Goal: Information Seeking & Learning: Learn about a topic

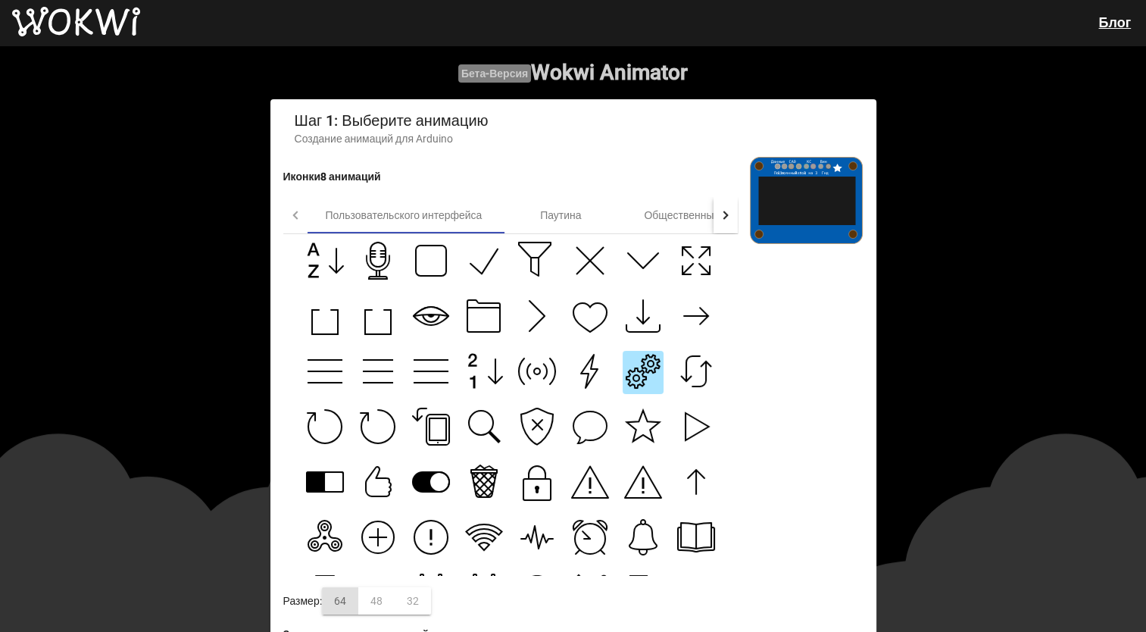
drag, startPoint x: 433, startPoint y: 318, endPoint x: 421, endPoint y: 302, distance: 20.5
click at [421, 302] on icon at bounding box center [431, 316] width 38 height 38
click at [531, 491] on g at bounding box center [537, 482] width 27 height 36
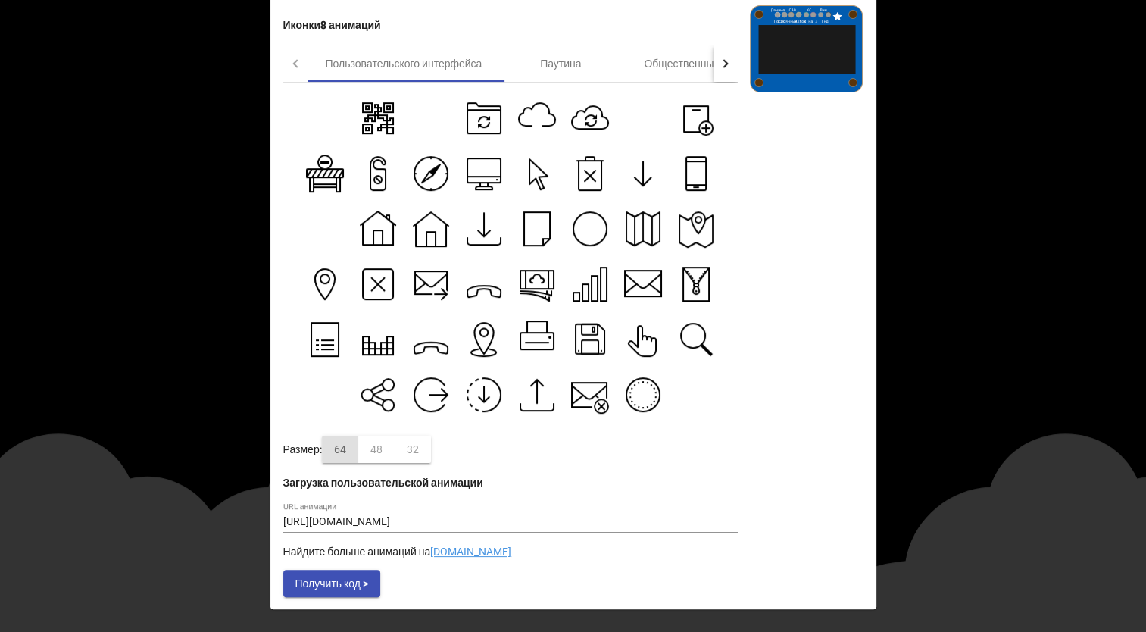
scroll to position [76, 0]
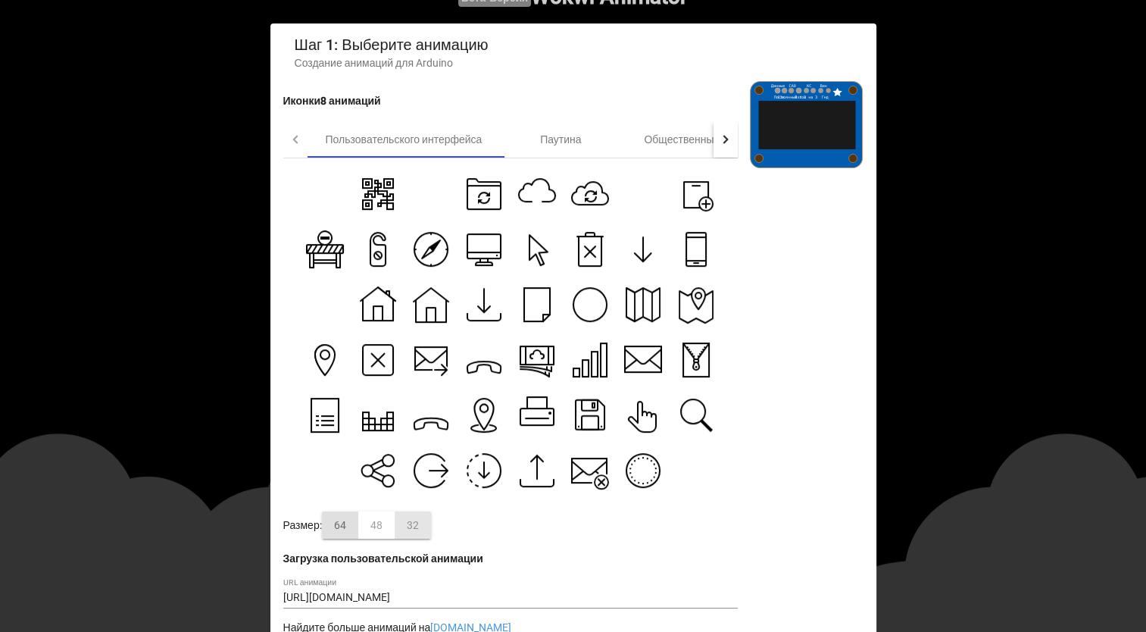
click at [403, 516] on div "32" at bounding box center [413, 524] width 36 height 27
click at [374, 539] on div "48" at bounding box center [376, 524] width 36 height 27
click at [355, 538] on div "64" at bounding box center [340, 524] width 36 height 27
click at [387, 539] on div "48" at bounding box center [376, 524] width 36 height 27
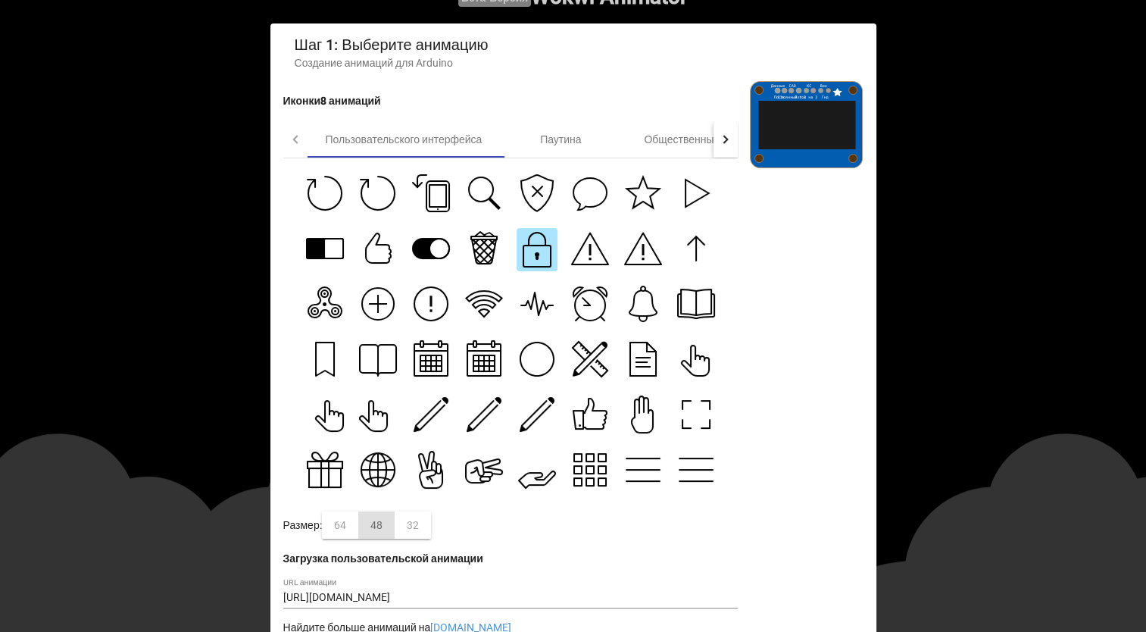
scroll to position [42, 0]
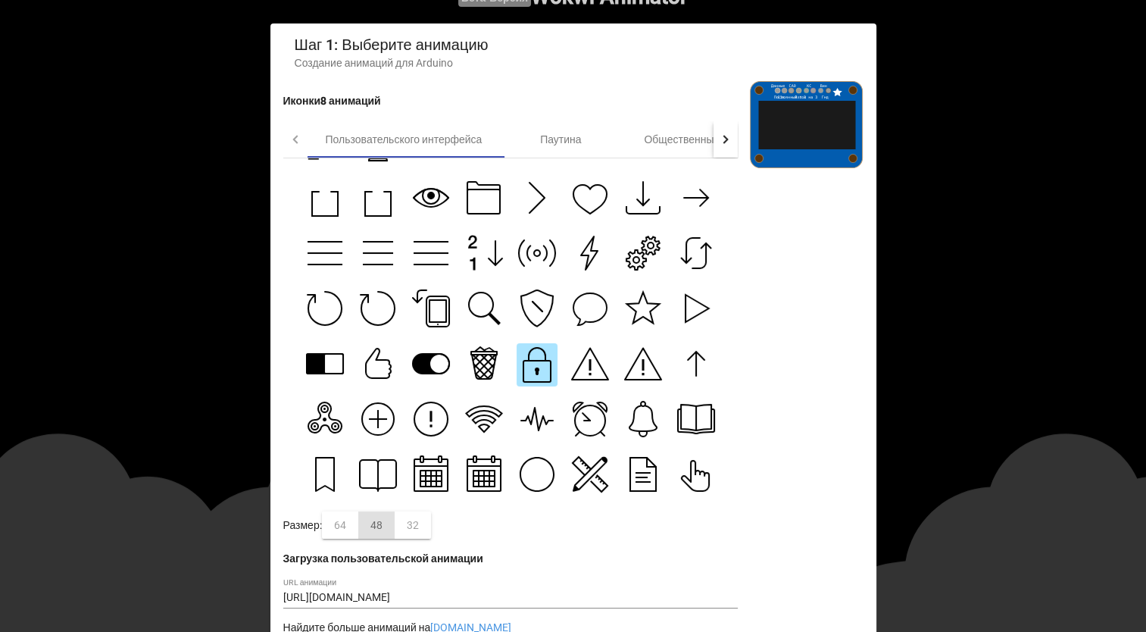
click at [524, 302] on icon at bounding box center [537, 308] width 32 height 36
click at [342, 529] on div "64" at bounding box center [340, 524] width 36 height 27
click at [371, 529] on div "48" at bounding box center [376, 524] width 36 height 27
click at [347, 524] on div "64" at bounding box center [340, 524] width 36 height 27
click at [375, 527] on div "48" at bounding box center [376, 524] width 36 height 27
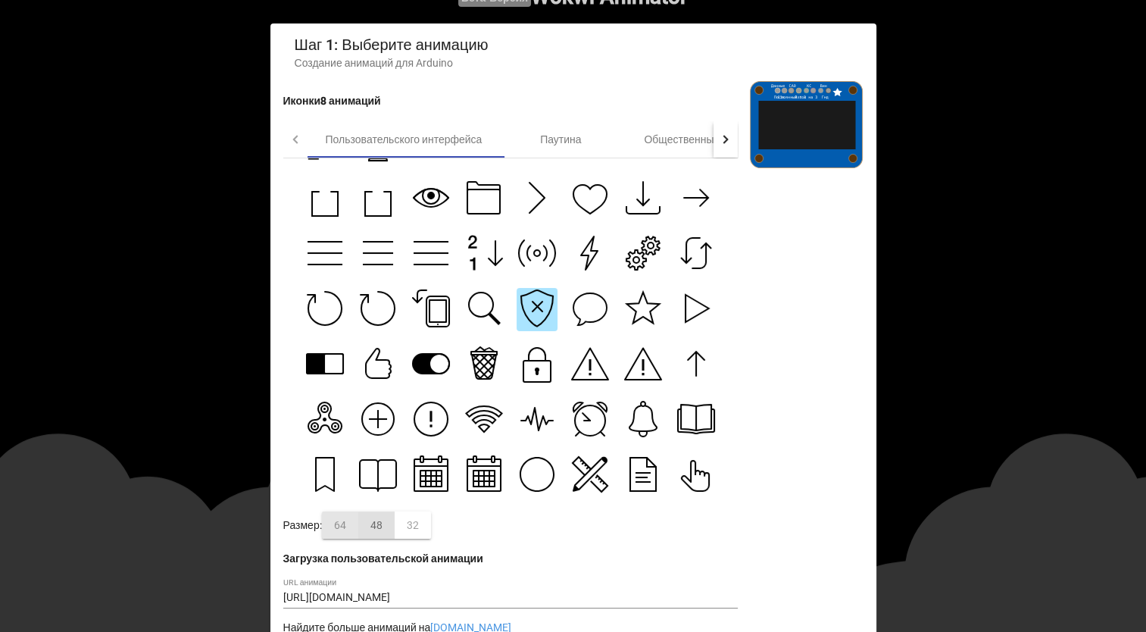
click at [358, 525] on div "64" at bounding box center [340, 524] width 36 height 27
click at [383, 527] on div "48" at bounding box center [376, 524] width 36 height 27
click at [343, 529] on div "64" at bounding box center [340, 524] width 36 height 27
click at [417, 527] on div "32" at bounding box center [413, 524] width 36 height 27
click at [355, 524] on div "64" at bounding box center [340, 524] width 36 height 27
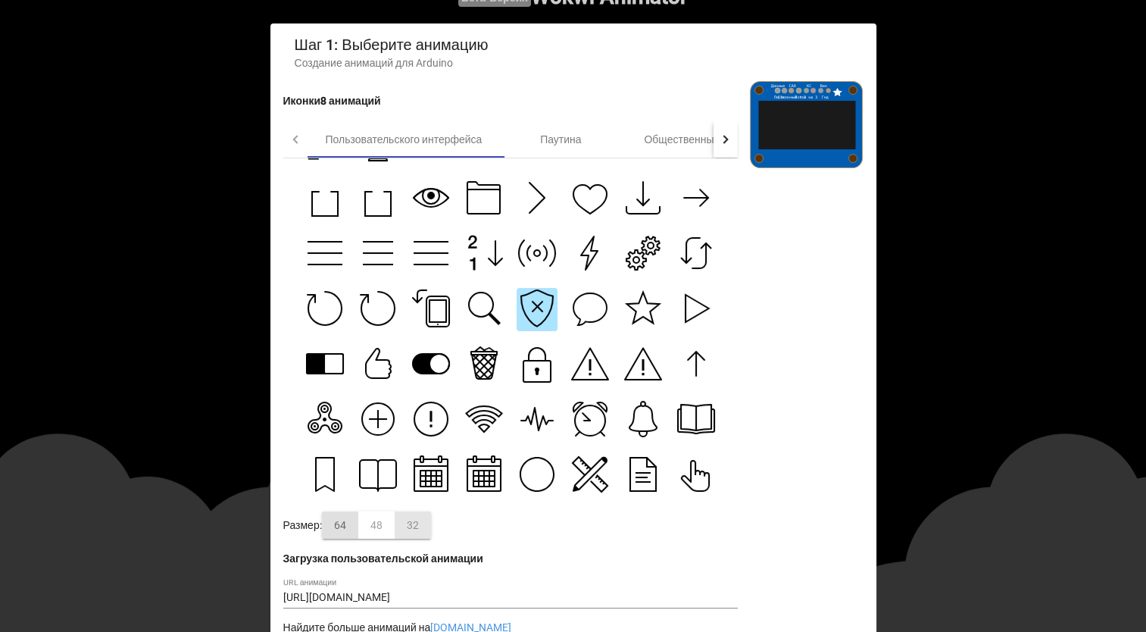
click at [406, 524] on div "32" at bounding box center [413, 524] width 36 height 27
click at [358, 529] on div "64" at bounding box center [340, 524] width 36 height 27
click at [377, 535] on div "48" at bounding box center [376, 524] width 36 height 27
click at [394, 523] on div "48" at bounding box center [376, 524] width 36 height 27
click at [399, 526] on div "32" at bounding box center [413, 524] width 36 height 27
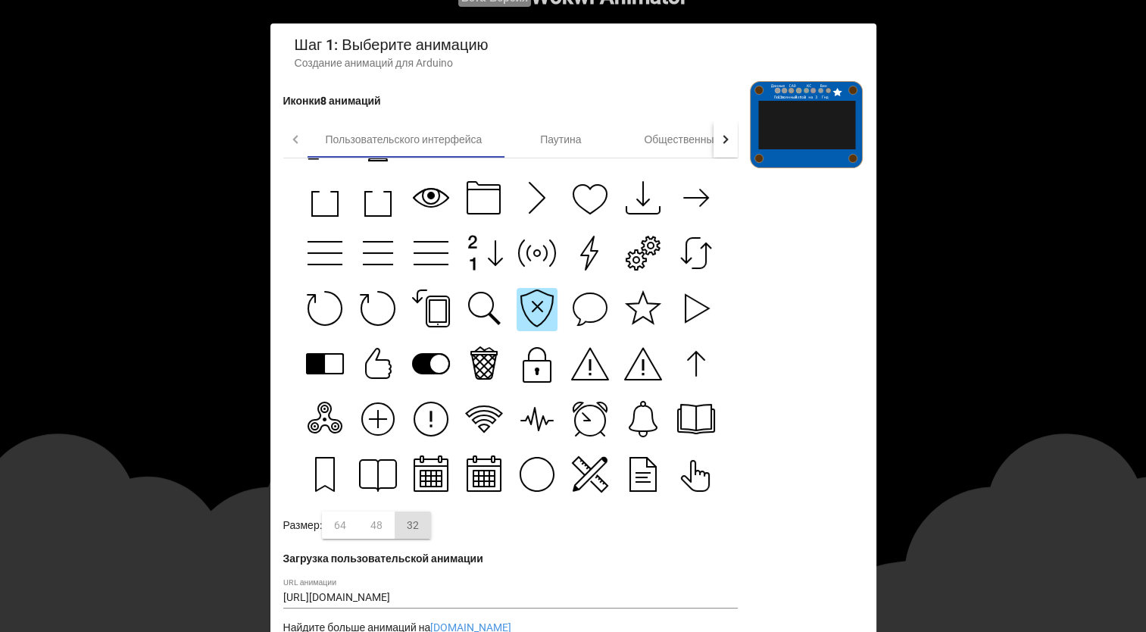
click at [381, 529] on div "48" at bounding box center [376, 524] width 36 height 27
click at [348, 530] on div "64" at bounding box center [340, 524] width 36 height 27
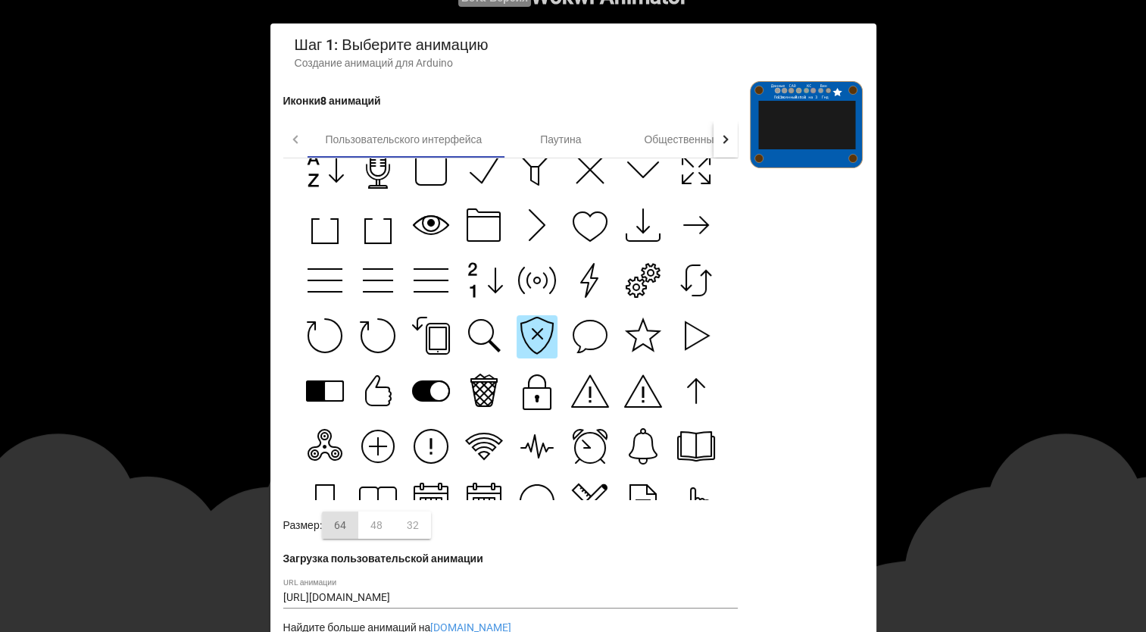
scroll to position [0, 0]
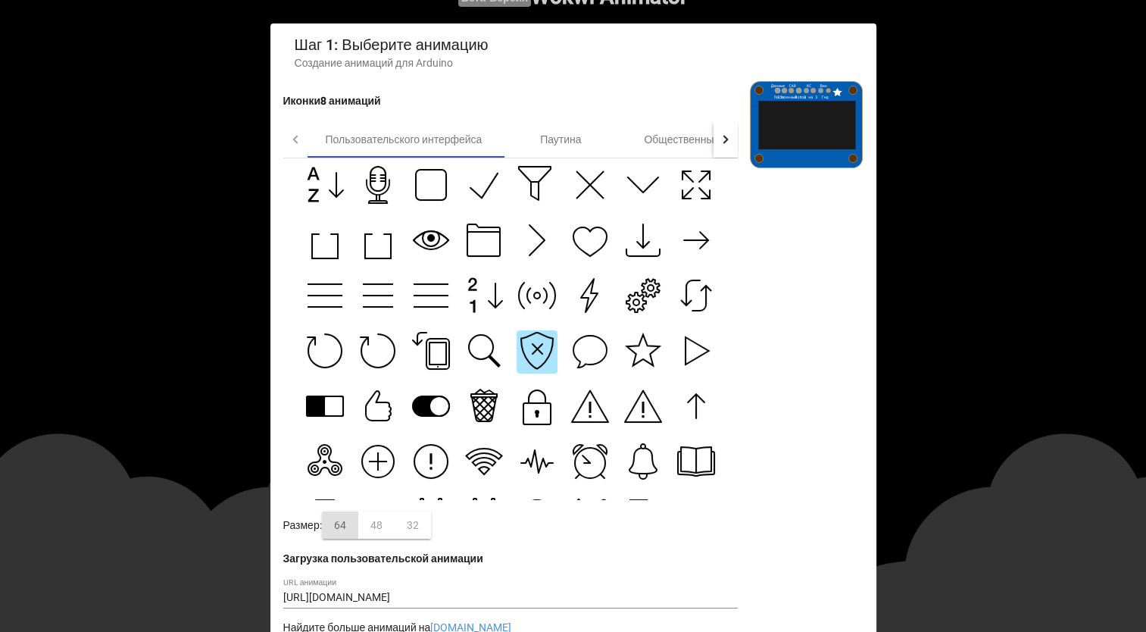
click at [339, 530] on div "64" at bounding box center [340, 524] width 36 height 27
click at [376, 525] on div "48" at bounding box center [376, 524] width 36 height 27
click at [418, 529] on div "32" at bounding box center [413, 524] width 36 height 27
click at [410, 526] on div "32" at bounding box center [413, 524] width 36 height 27
click at [367, 522] on div "48" at bounding box center [376, 524] width 36 height 27
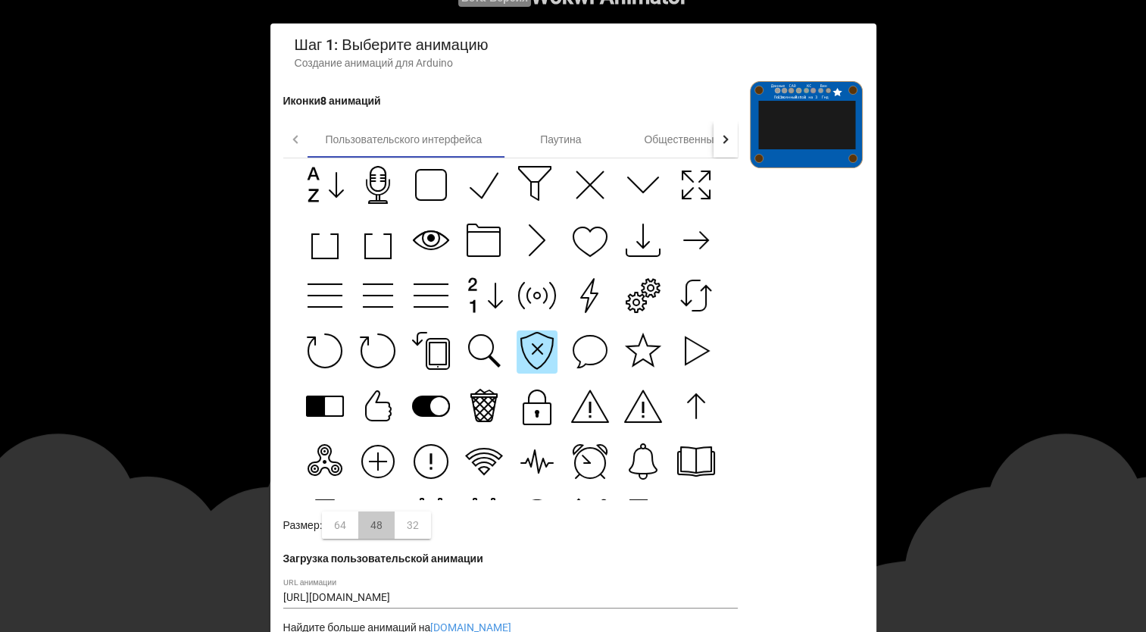
click at [340, 514] on div "Иконки8 анимаций Пользовательского интерфейса Паутина Общественный Медиа Погода…" at bounding box center [510, 377] width 455 height 593
click at [335, 523] on div "64" at bounding box center [340, 524] width 36 height 27
click at [339, 521] on div "64" at bounding box center [340, 524] width 36 height 27
click at [378, 529] on div "48" at bounding box center [376, 524] width 36 height 27
click at [417, 532] on div "32" at bounding box center [413, 524] width 36 height 27
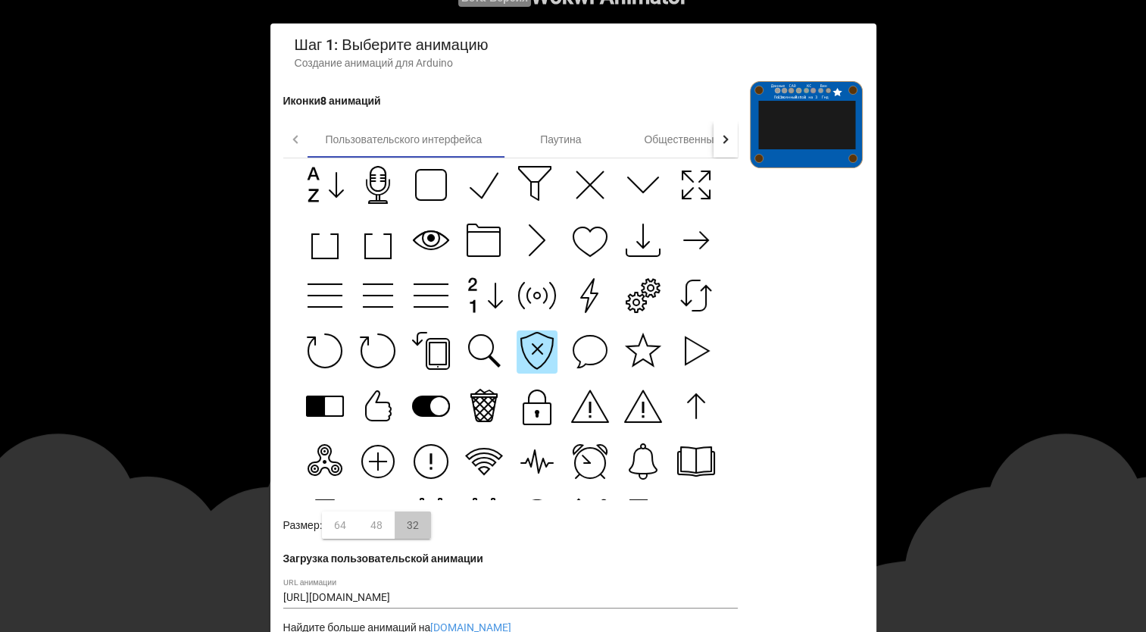
click at [412, 518] on div "32" at bounding box center [413, 524] width 36 height 27
click at [383, 529] on div "48" at bounding box center [376, 524] width 36 height 27
click at [333, 539] on div "64" at bounding box center [340, 524] width 36 height 27
click at [592, 154] on div "Паутина" at bounding box center [560, 139] width 121 height 36
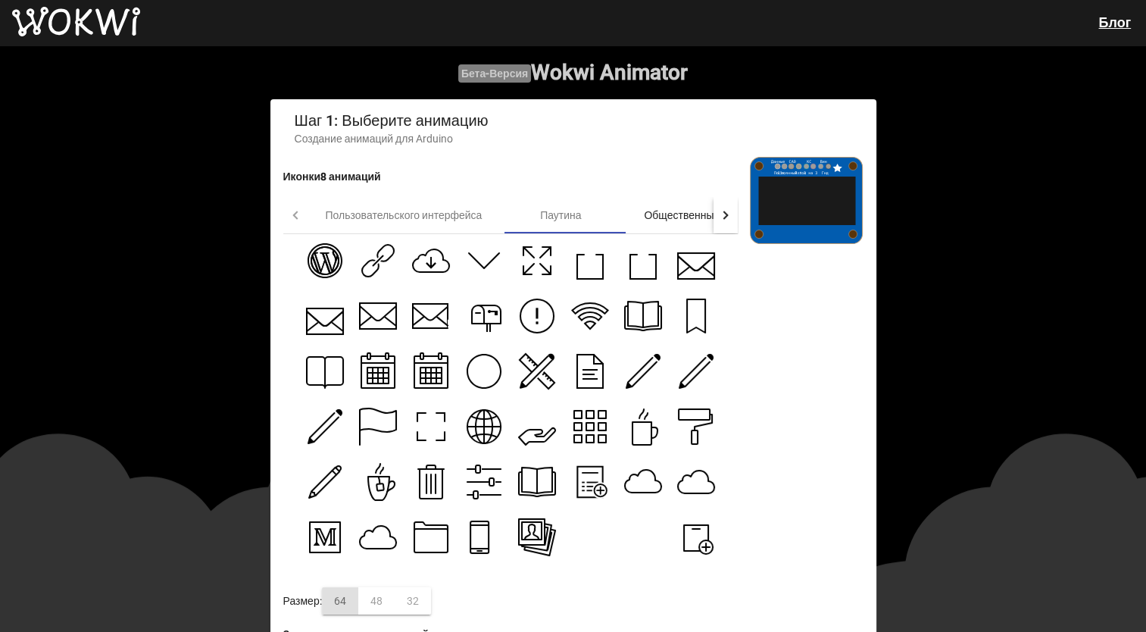
click at [628, 219] on div "Общественный" at bounding box center [681, 215] width 121 height 36
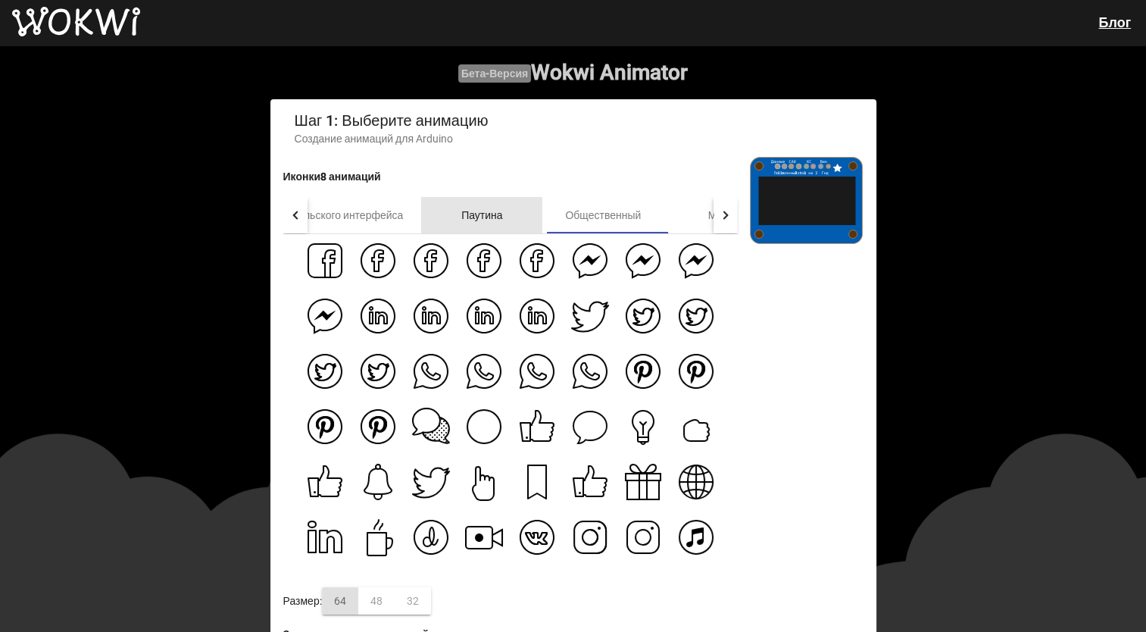
click at [533, 224] on div "Паутина" at bounding box center [481, 215] width 121 height 36
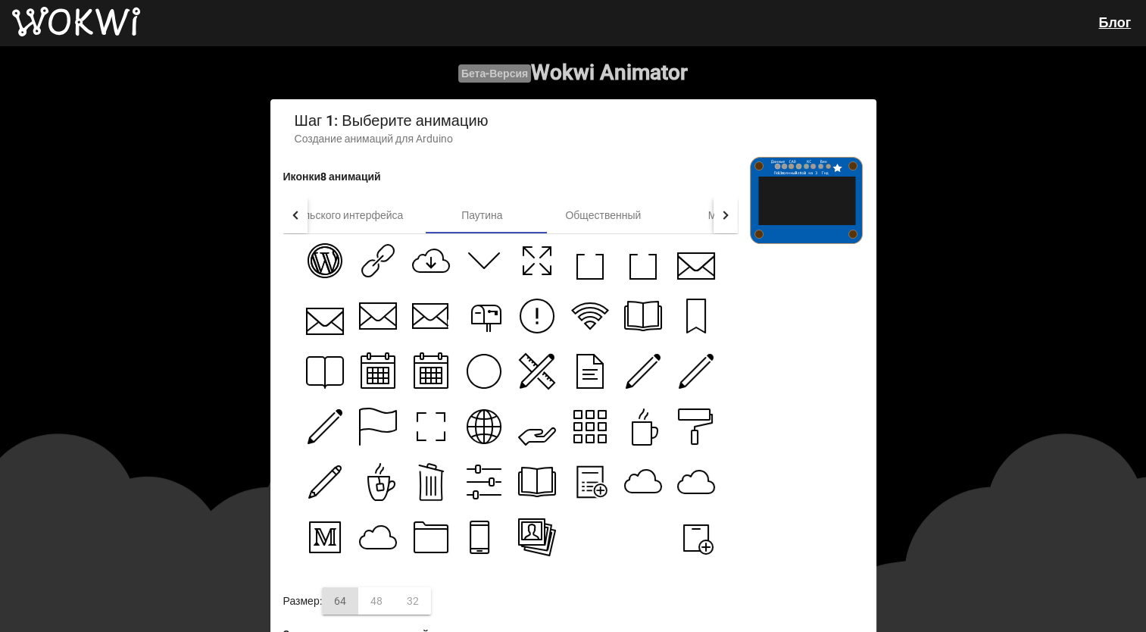
click at [433, 486] on icon at bounding box center [431, 485] width 22 height 28
click at [470, 480] on icon at bounding box center [484, 482] width 38 height 38
click at [476, 432] on icon at bounding box center [479, 426] width 8 height 33
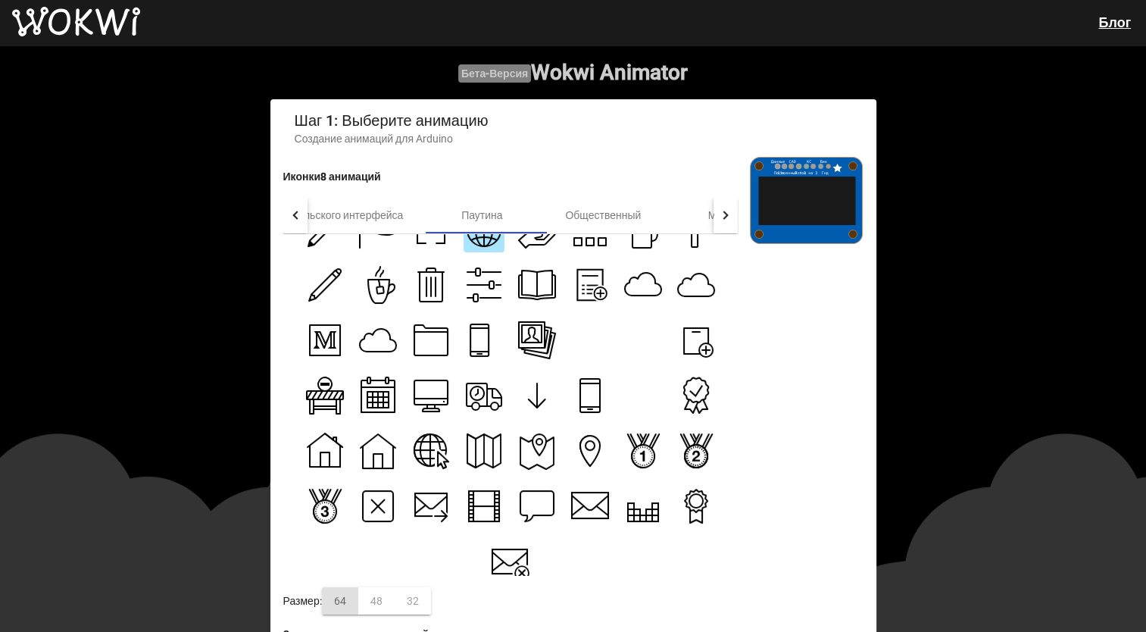
scroll to position [219, 0]
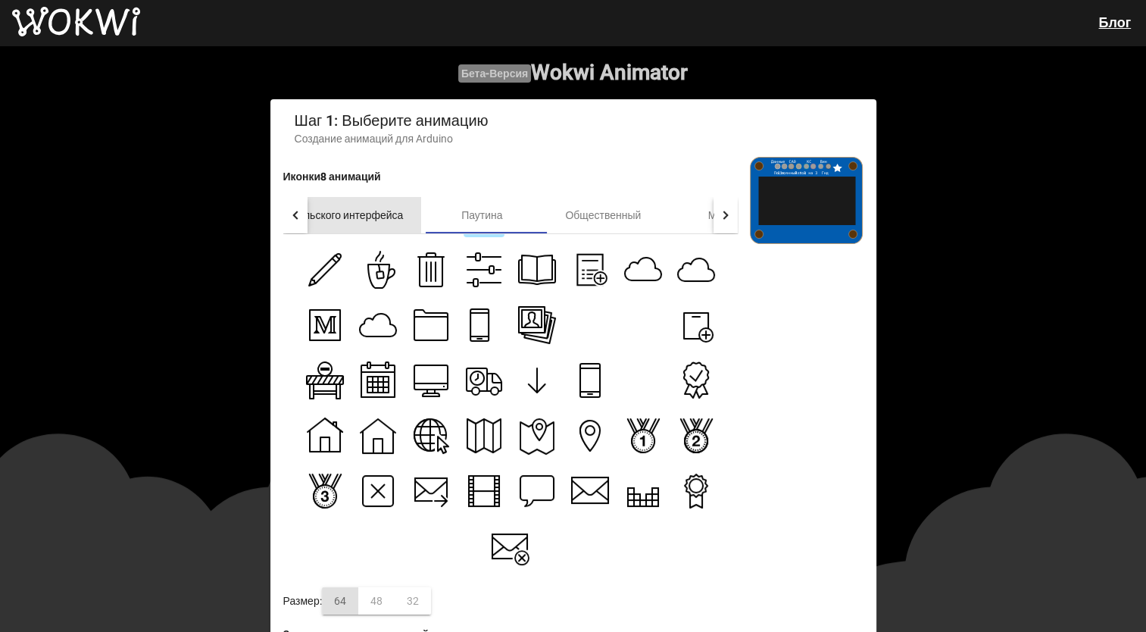
click at [370, 221] on font "Пользовательского интерфейса" at bounding box center [325, 215] width 157 height 12
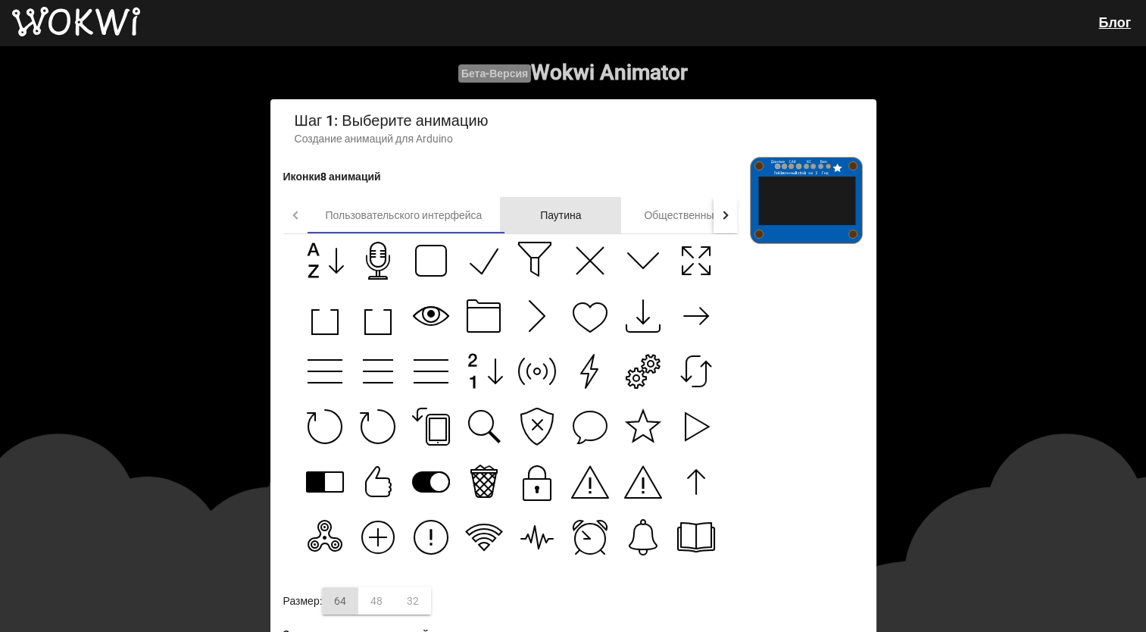
click at [533, 206] on div "Паутина" at bounding box center [560, 215] width 121 height 36
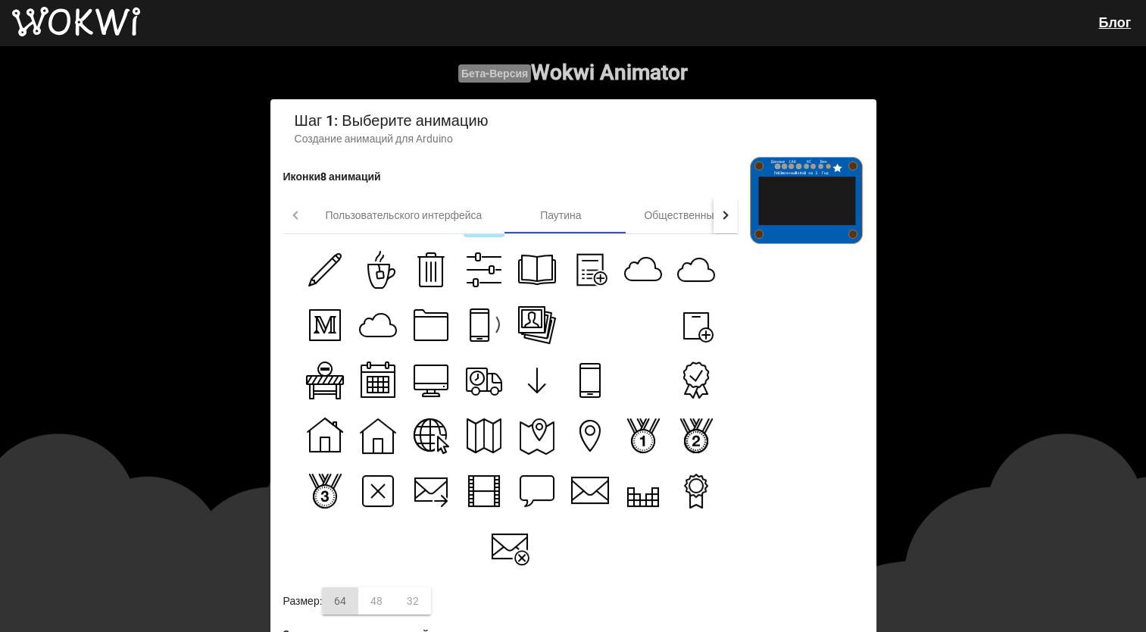
click at [471, 321] on icon at bounding box center [480, 325] width 18 height 32
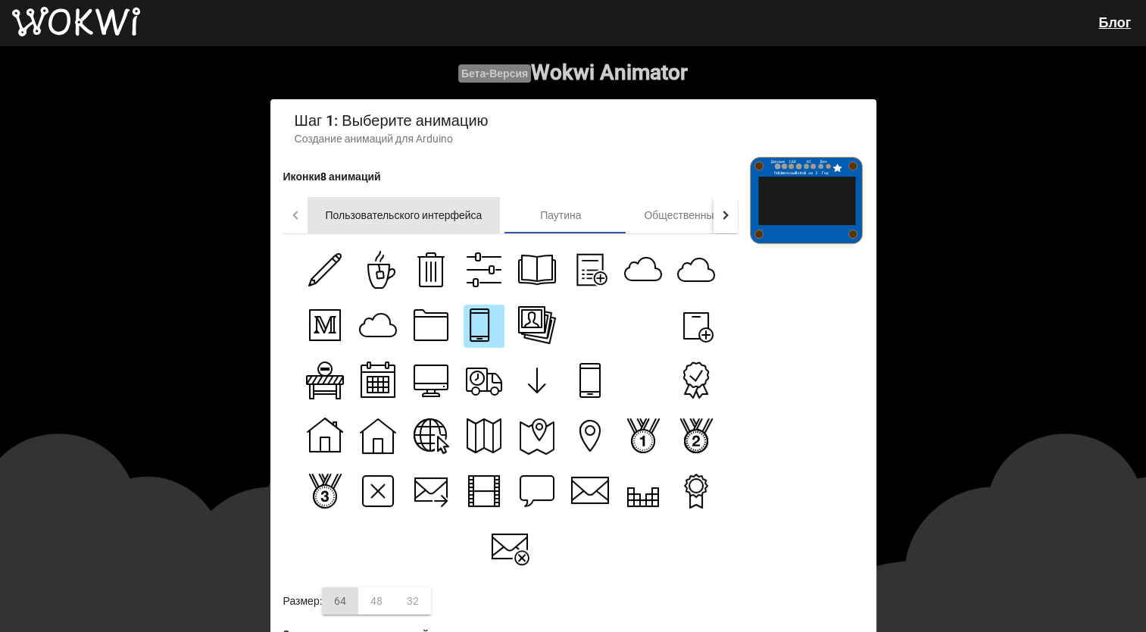
click at [467, 208] on div "Пользовательского интерфейса" at bounding box center [404, 215] width 193 height 36
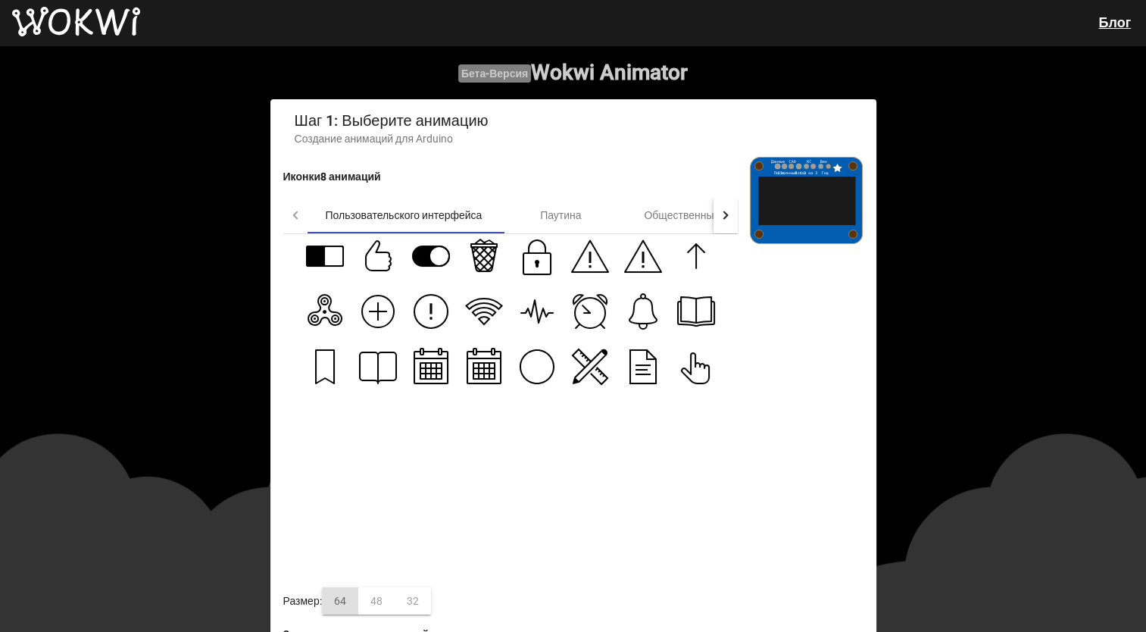
scroll to position [227, 0]
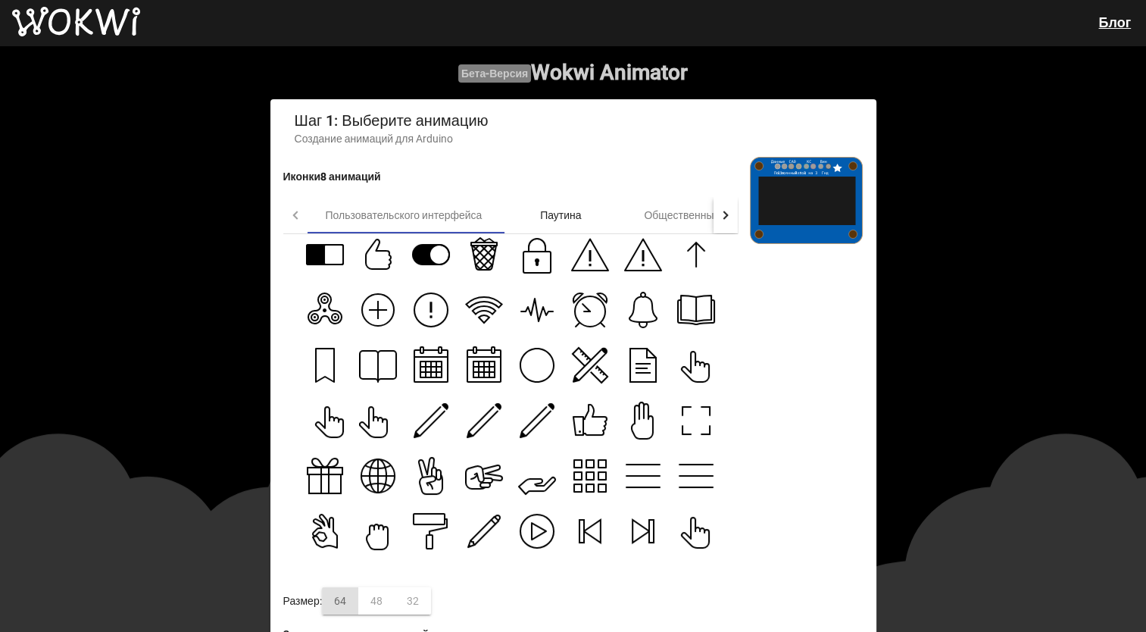
click at [587, 220] on div "Паутина" at bounding box center [560, 215] width 121 height 36
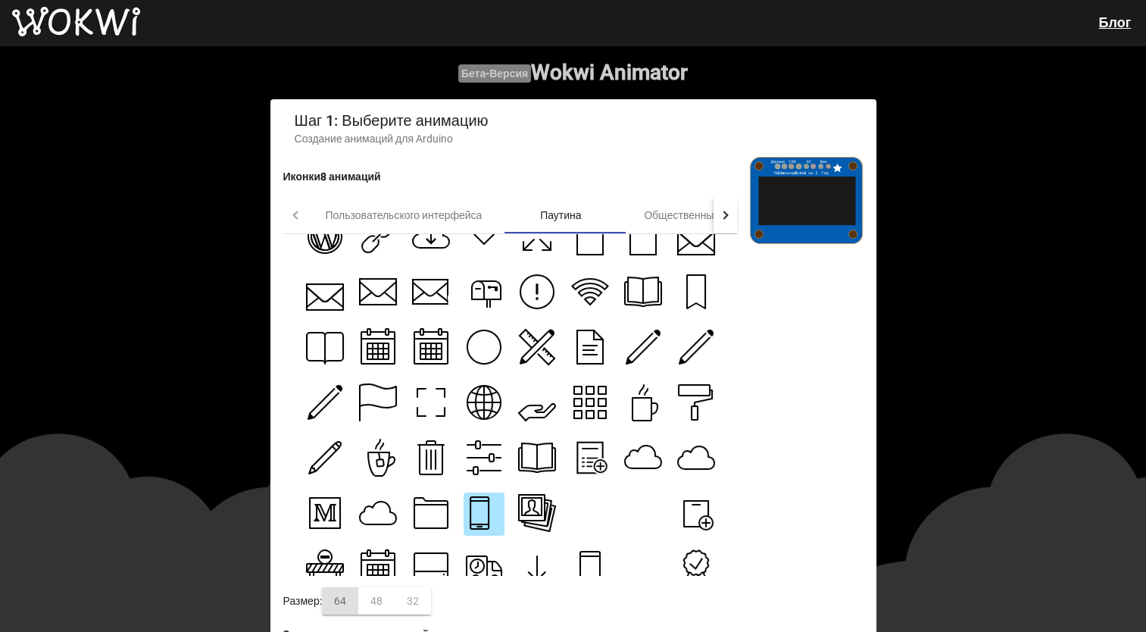
scroll to position [0, 0]
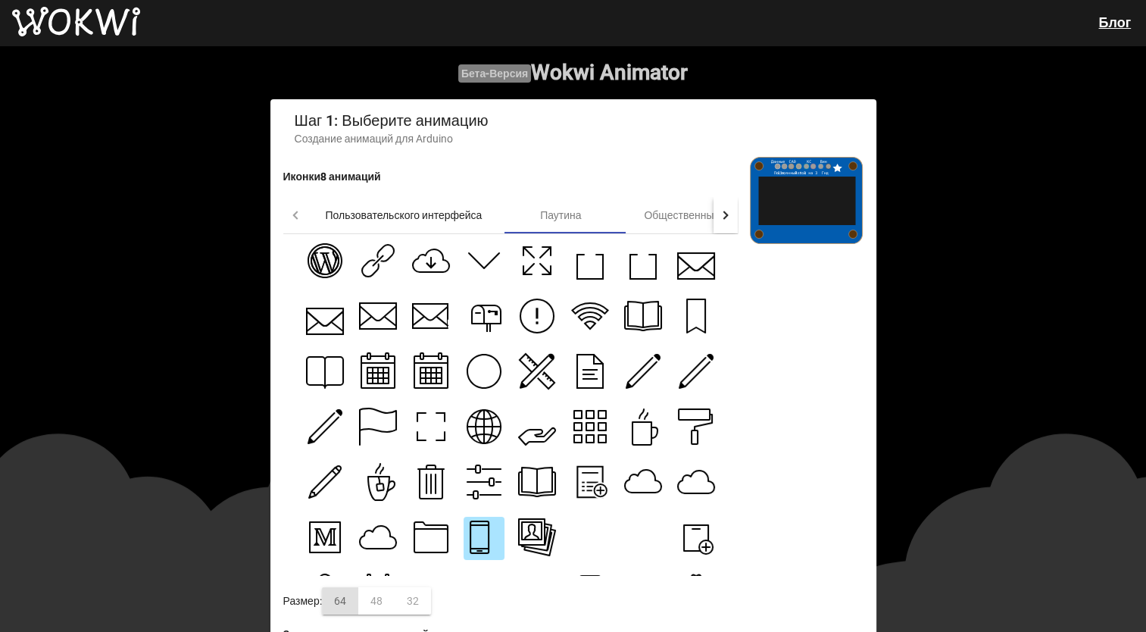
click at [403, 231] on div "Пользовательского интерфейса" at bounding box center [404, 215] width 193 height 36
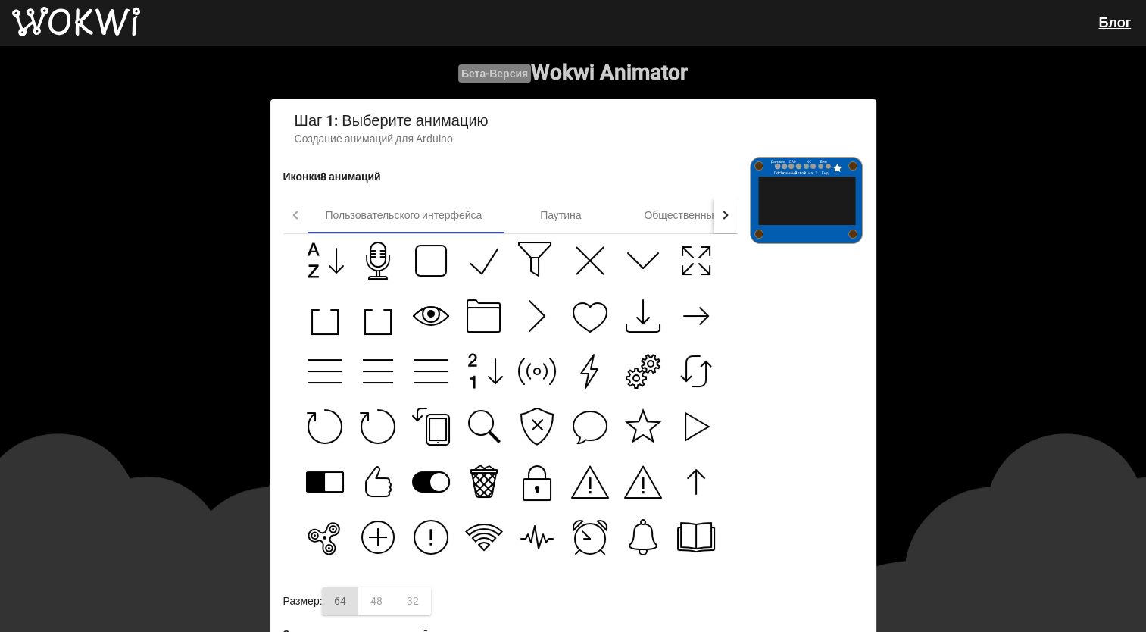
click at [317, 538] on icon at bounding box center [322, 536] width 35 height 37
click at [575, 228] on div "Паутина" at bounding box center [560, 215] width 121 height 36
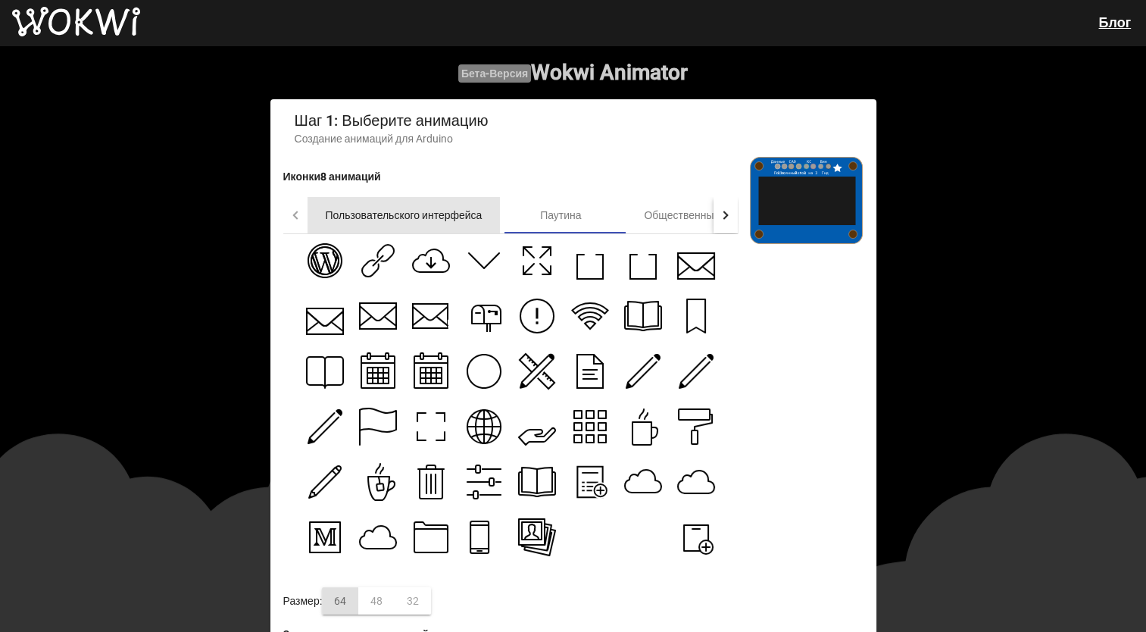
click at [376, 226] on div "Пользовательского интерфейса" at bounding box center [404, 215] width 193 height 36
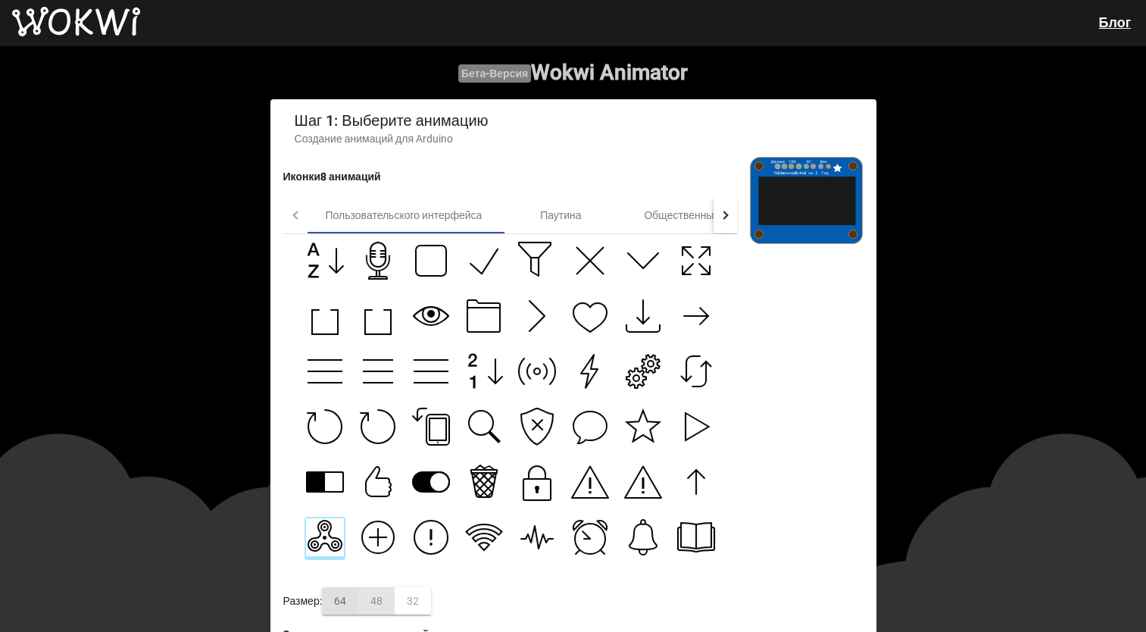
click at [383, 613] on div "48" at bounding box center [376, 600] width 36 height 27
click at [423, 258] on icon at bounding box center [431, 260] width 30 height 30
click at [592, 335] on icon at bounding box center [590, 316] width 38 height 38
click at [646, 305] on icon at bounding box center [643, 316] width 38 height 38
click at [726, 222] on div at bounding box center [726, 215] width 24 height 36
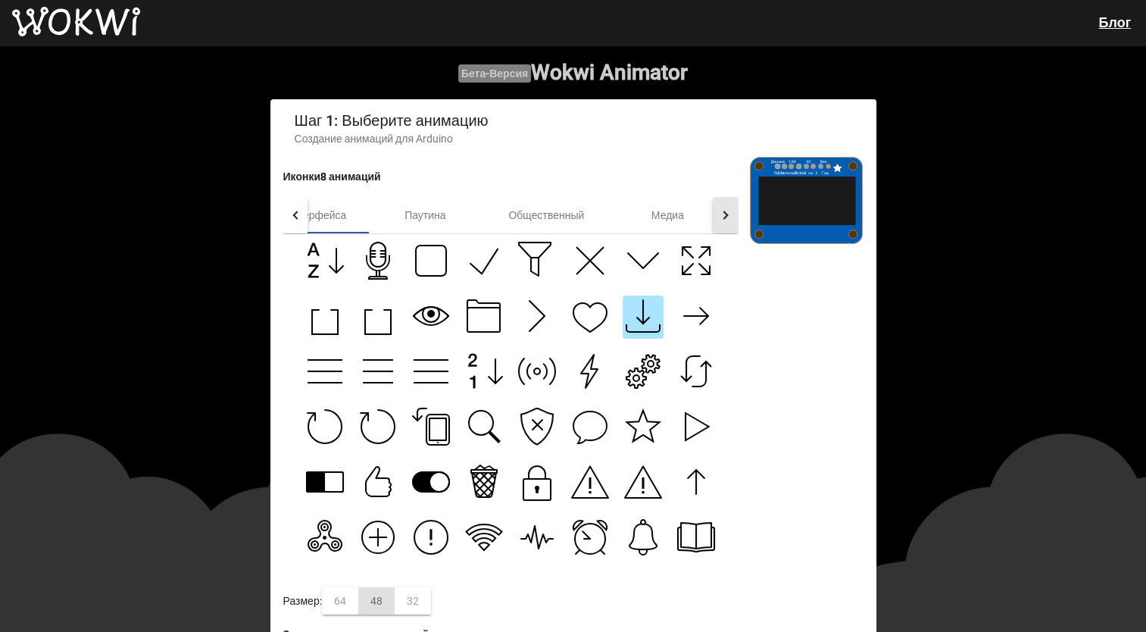
click at [726, 222] on div at bounding box center [726, 215] width 24 height 36
click at [735, 227] on div at bounding box center [726, 215] width 24 height 36
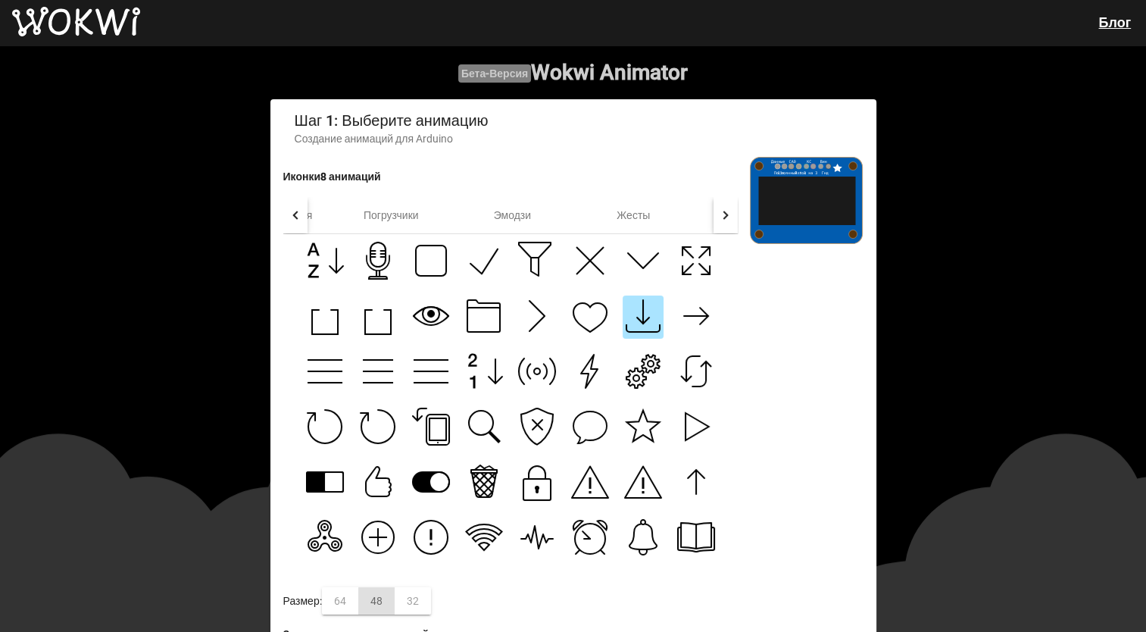
click at [735, 227] on div at bounding box center [726, 215] width 24 height 36
click at [730, 224] on div at bounding box center [726, 215] width 24 height 36
click at [304, 220] on div at bounding box center [295, 215] width 24 height 36
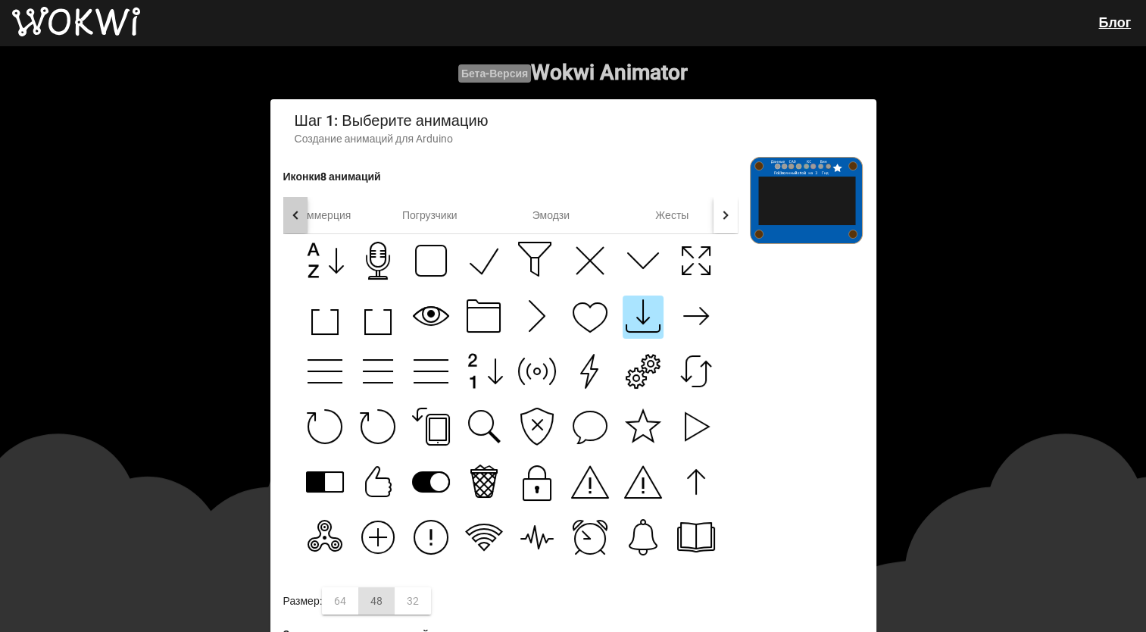
click at [304, 220] on div at bounding box center [295, 215] width 24 height 36
click at [592, 217] on div "Медиа" at bounding box center [571, 215] width 121 height 36
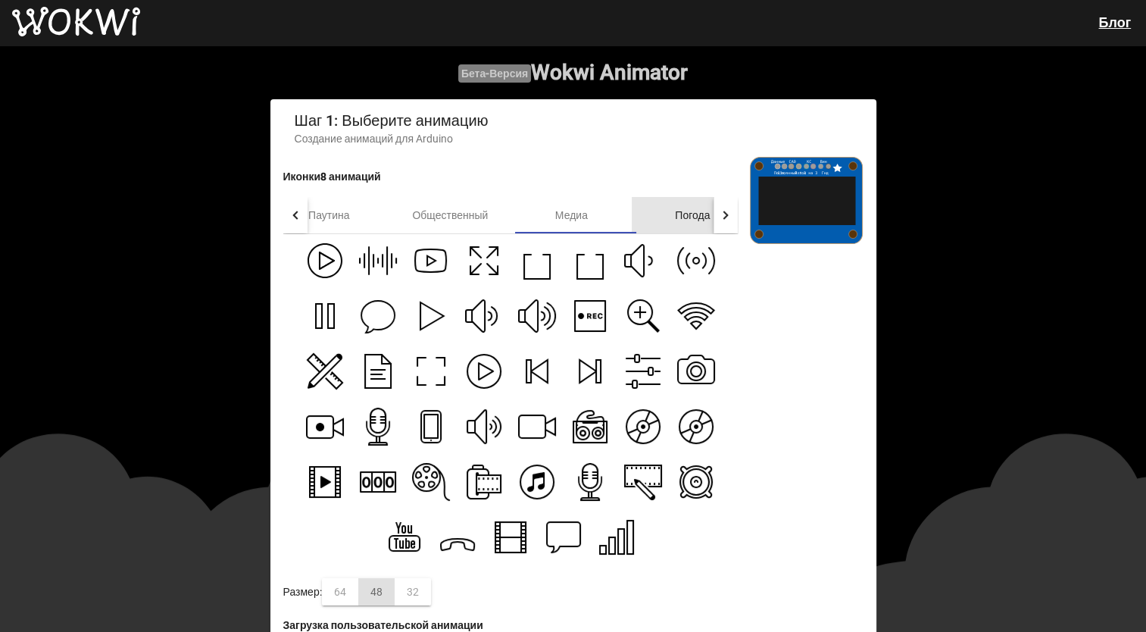
click at [682, 221] on font "Погода" at bounding box center [692, 215] width 35 height 12
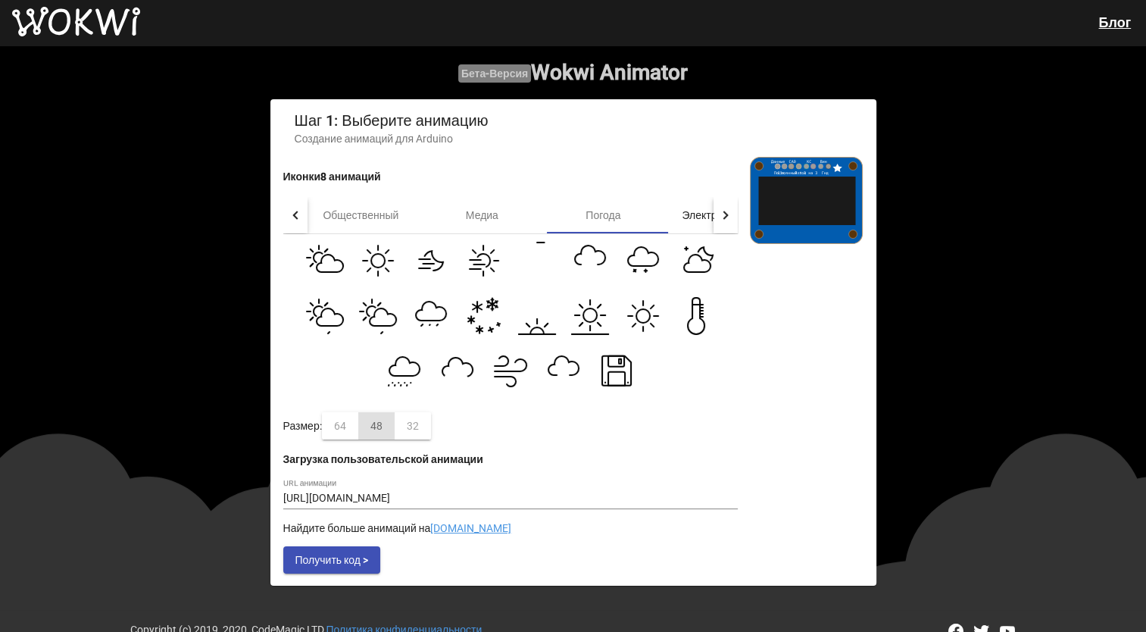
click at [708, 216] on font "Электронная коммерция" at bounding box center [742, 215] width 121 height 12
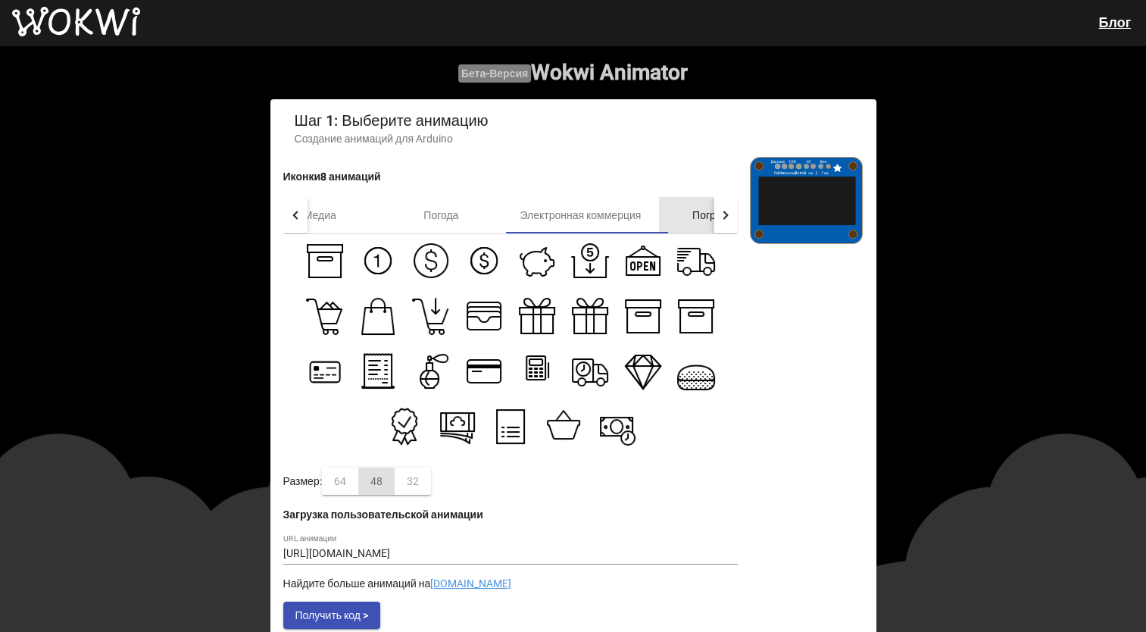
click at [693, 214] on div "Погрузчики" at bounding box center [719, 215] width 121 height 36
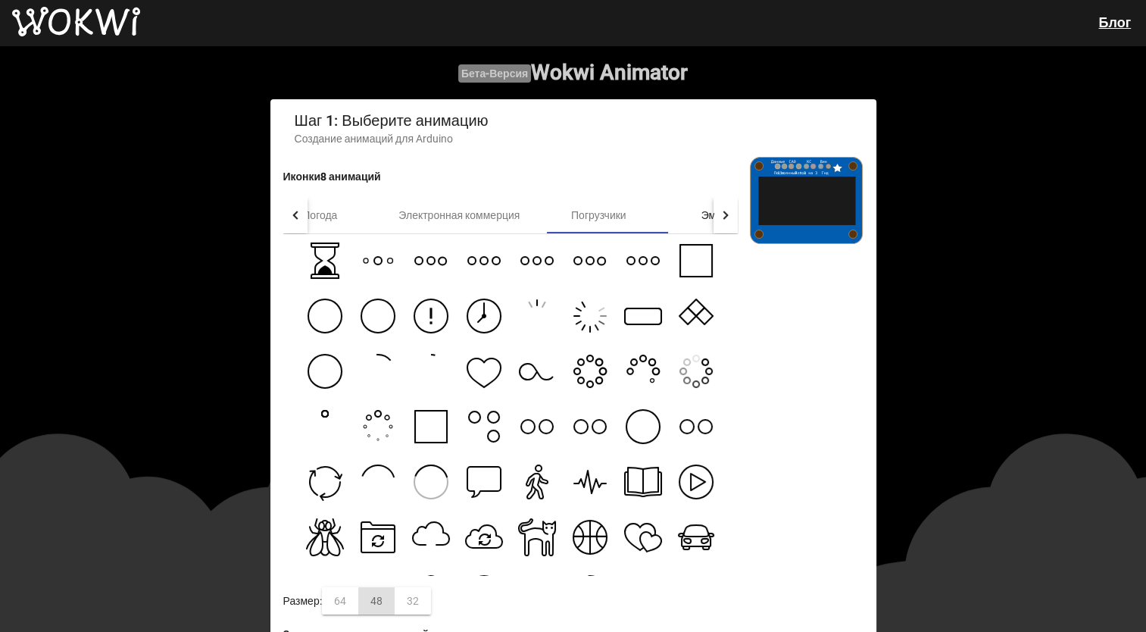
click at [708, 211] on div "Эмодзи" at bounding box center [719, 215] width 121 height 36
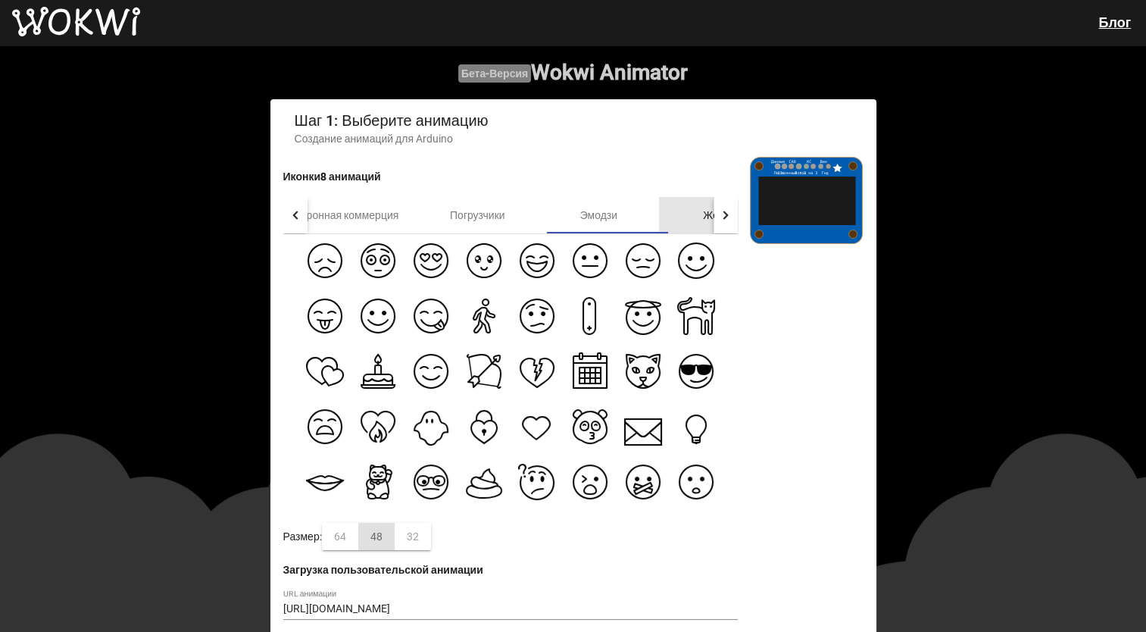
click at [699, 229] on div "Жесты" at bounding box center [719, 215] width 121 height 36
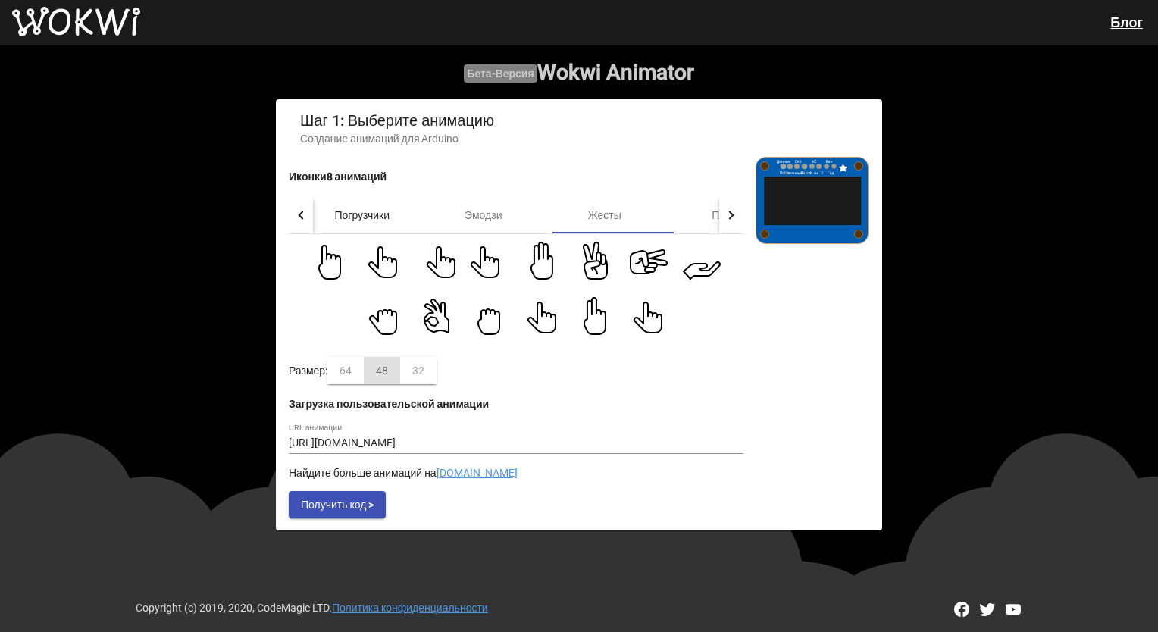
click at [388, 205] on div "Погрузчики" at bounding box center [362, 215] width 121 height 36
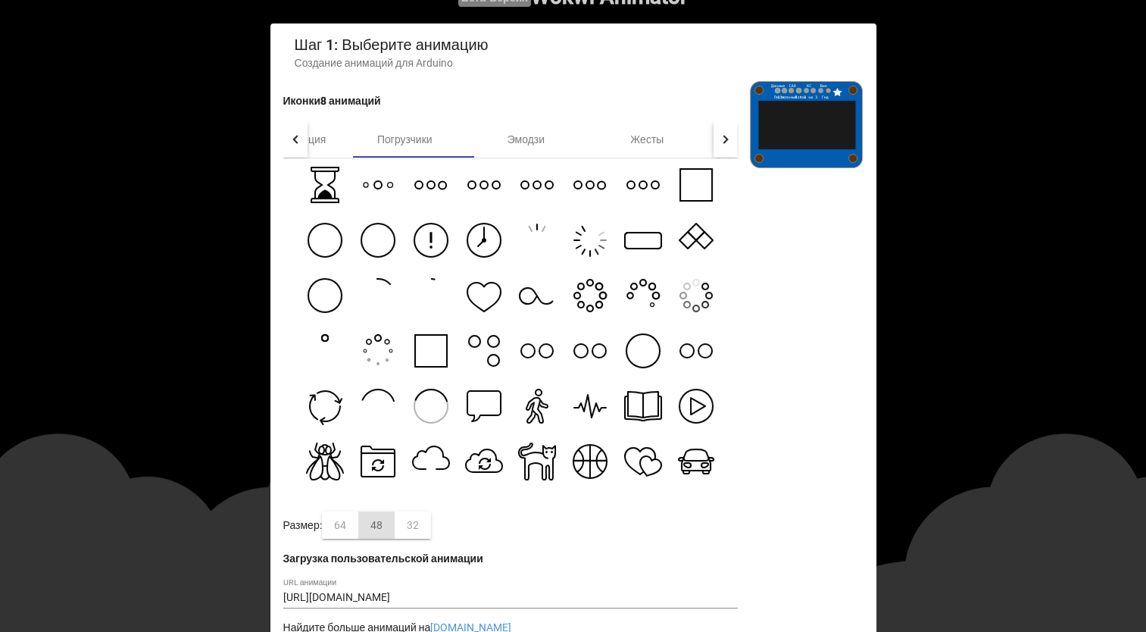
click at [533, 429] on button at bounding box center [537, 407] width 41 height 43
type input "[URL][DOMAIN_NAME]"
click at [327, 157] on div "Электронная коммерция" at bounding box center [265, 139] width 158 height 36
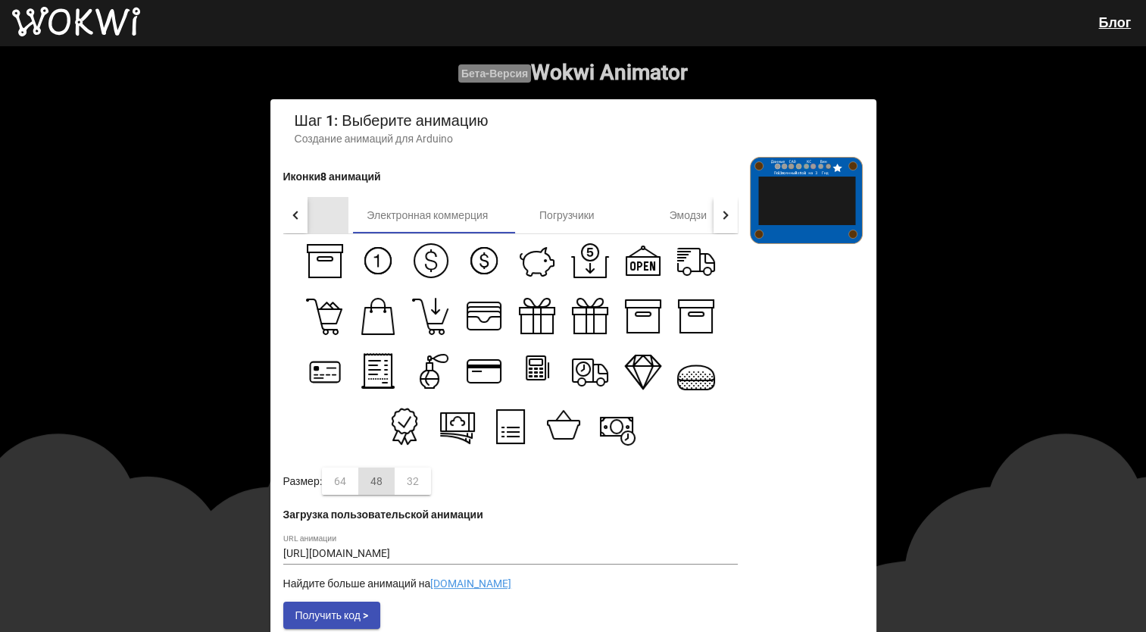
click at [318, 211] on div "Погода" at bounding box center [287, 215] width 121 height 36
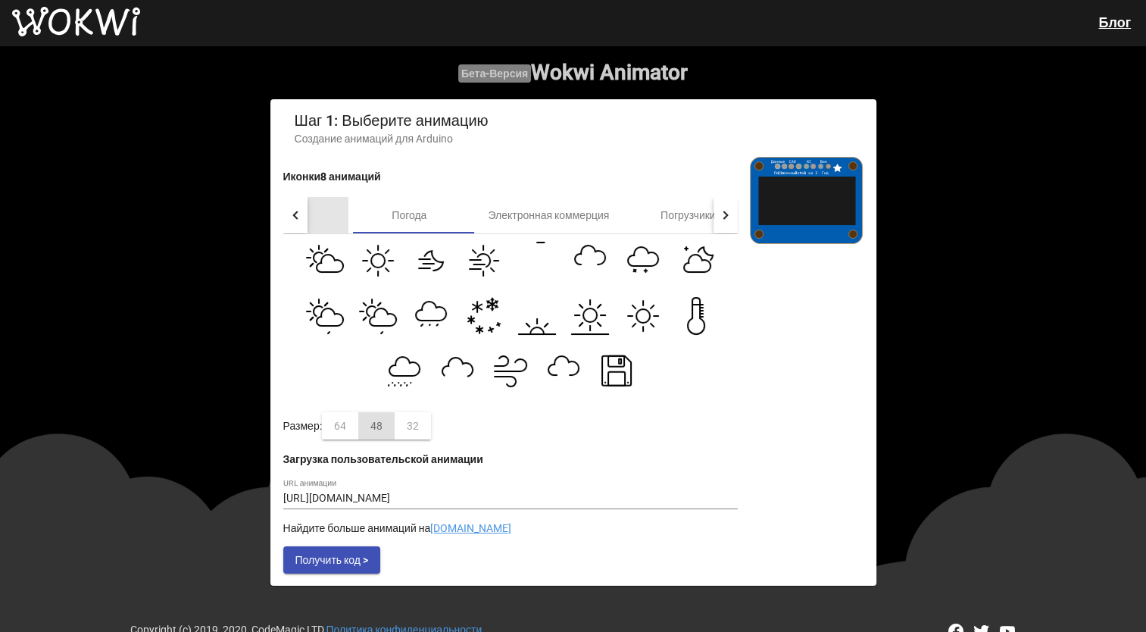
click at [318, 211] on div "Медиа" at bounding box center [287, 215] width 121 height 36
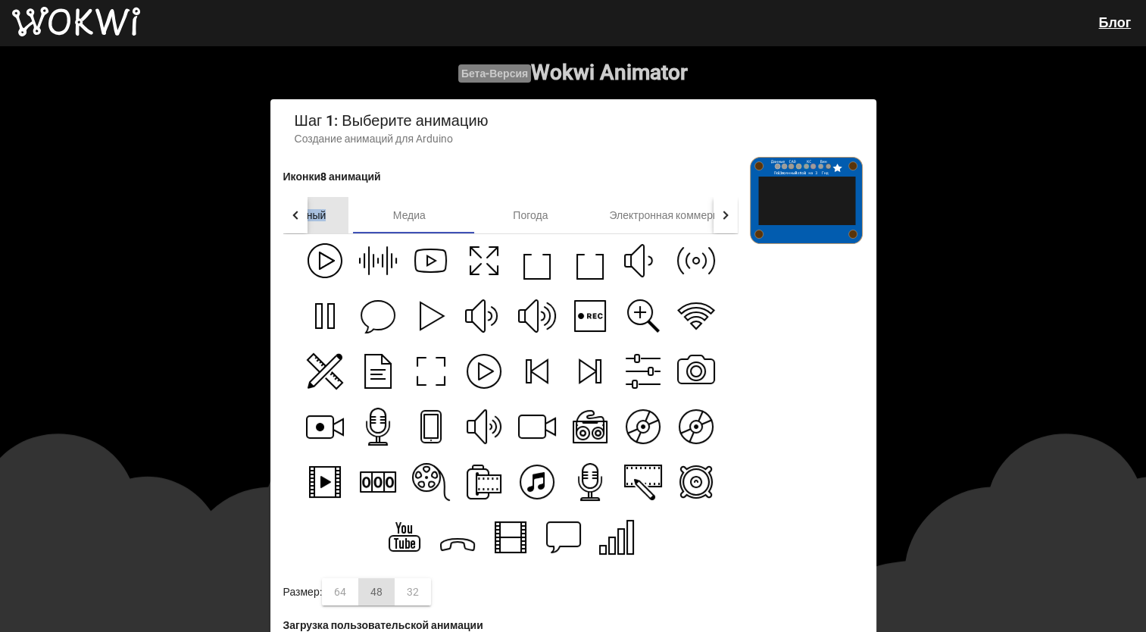
click at [318, 211] on div "Общественный" at bounding box center [287, 215] width 121 height 36
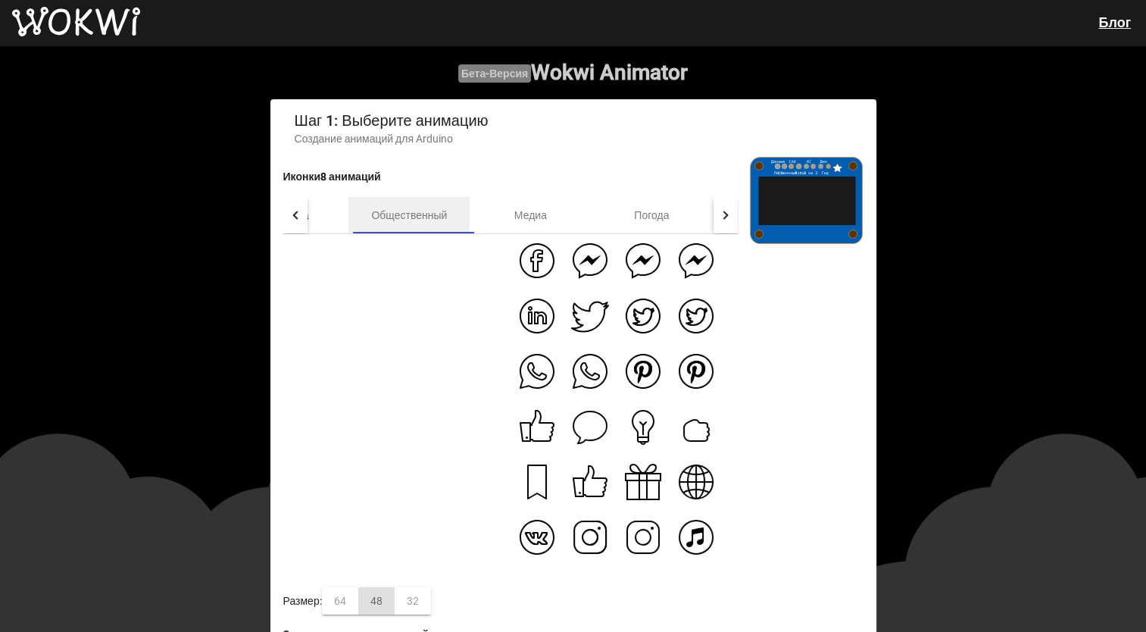
click at [318, 211] on div "Паутина" at bounding box center [287, 215] width 121 height 36
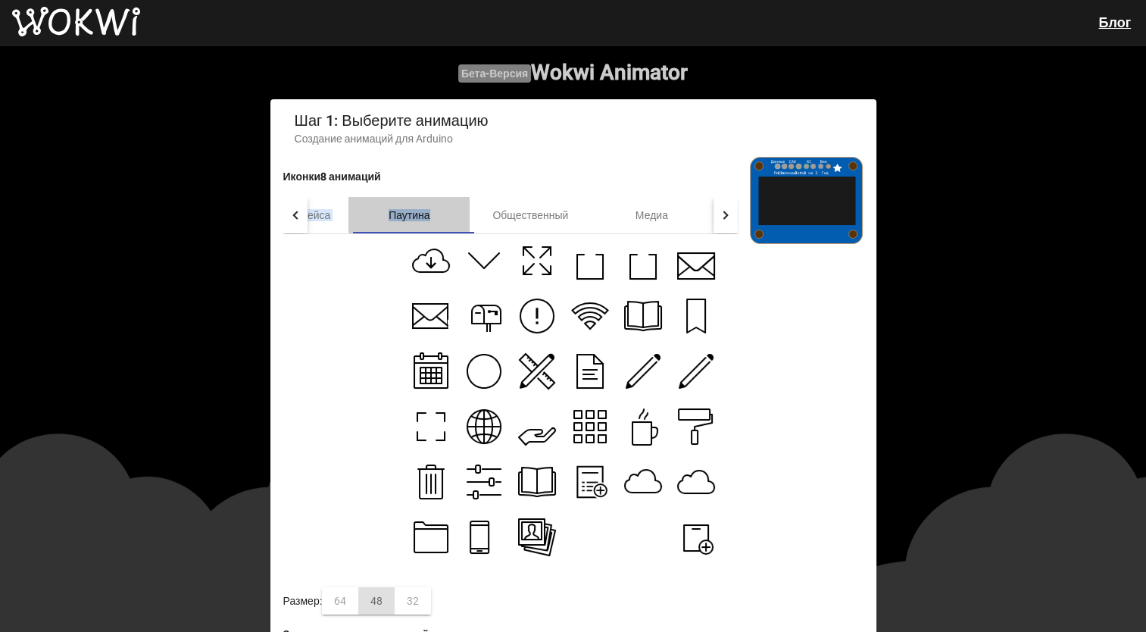
click at [318, 211] on div "Пользовательского интерфейса Паутина Общественный Медиа Погода Электронная комм…" at bounding box center [877, 215] width 1442 height 36
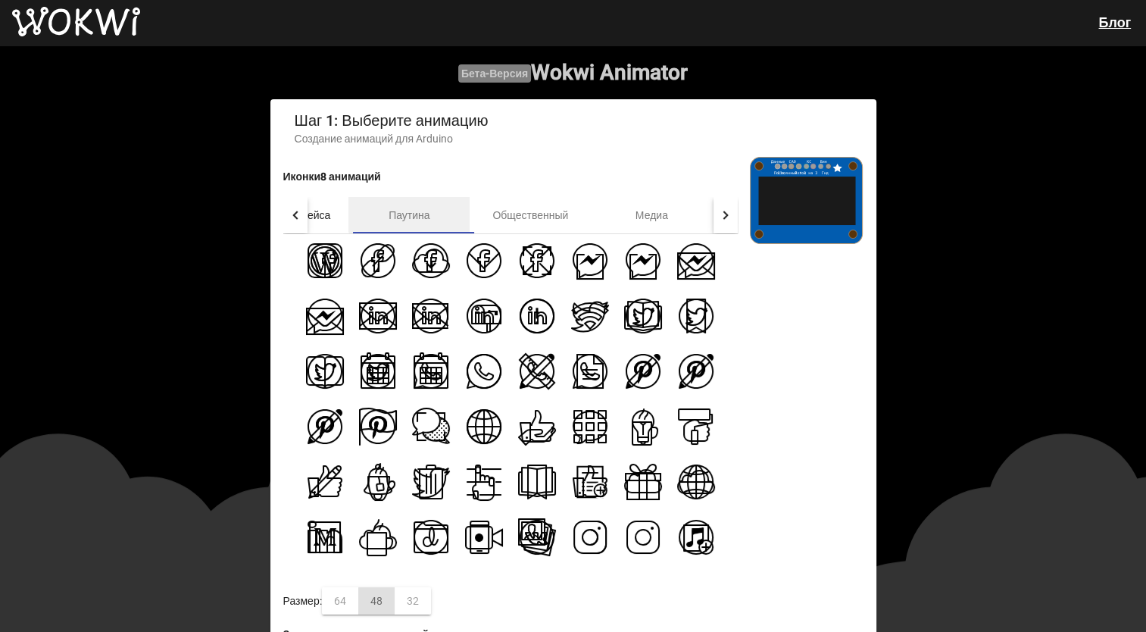
click at [318, 211] on div "Пользовательского интерфейса" at bounding box center [252, 215] width 193 height 36
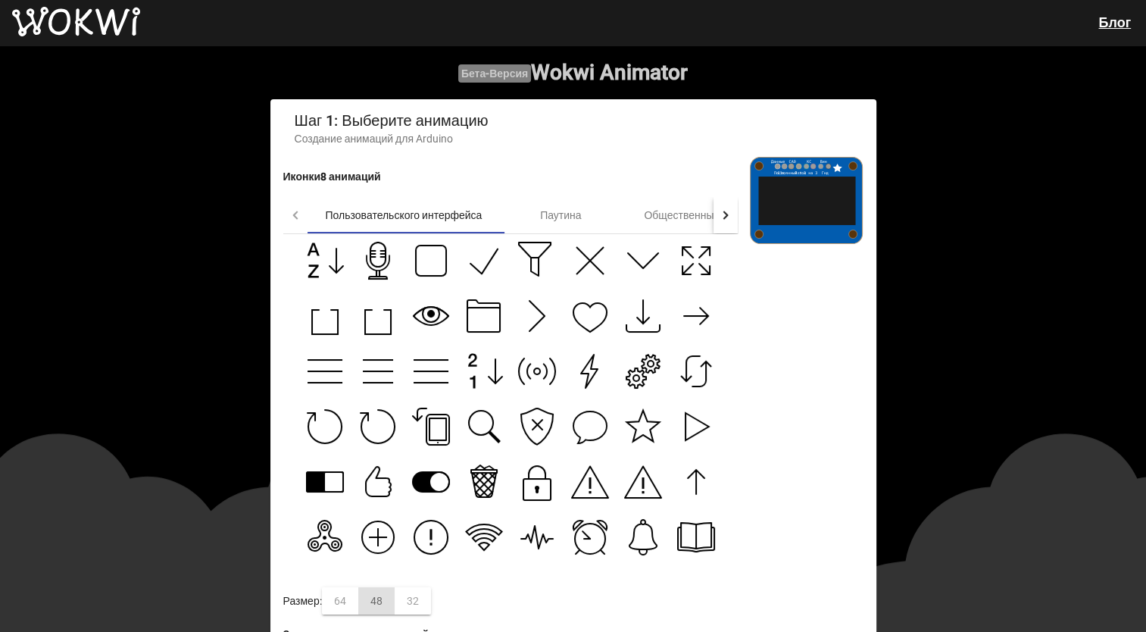
click at [318, 211] on div "Пользовательского интерфейса" at bounding box center [404, 215] width 193 height 36
click at [910, 346] on wokwi-animator "Бета-версия Wokwi Animator Шаг 1: Выберите анимацию Создание анимаций для Ardui…" at bounding box center [573, 402] width 1146 height 715
